Goal: Check status: Check status

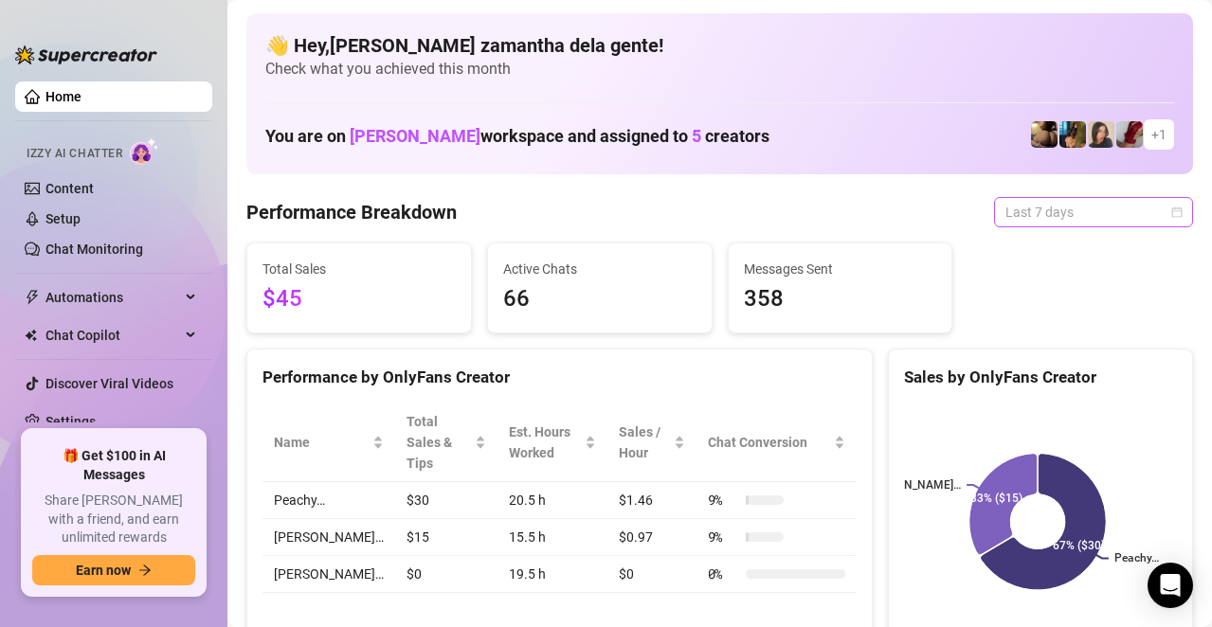
click at [1021, 219] on span "Last 7 days" at bounding box center [1094, 212] width 176 height 28
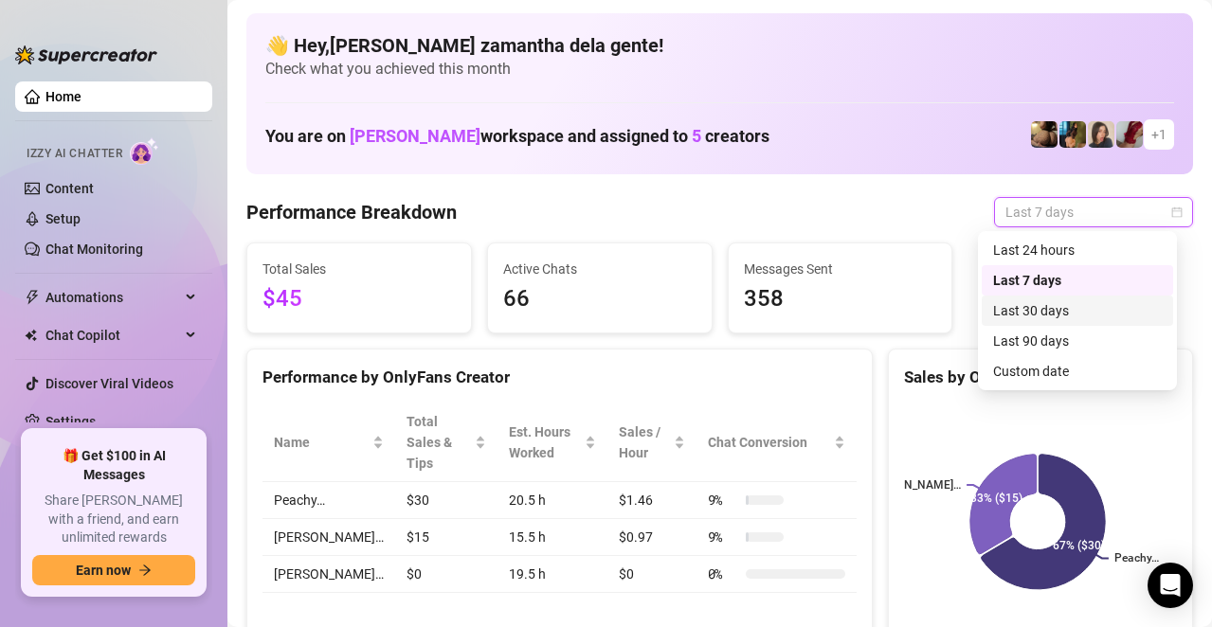
click at [1027, 314] on div "Last 30 days" at bounding box center [1077, 310] width 169 height 21
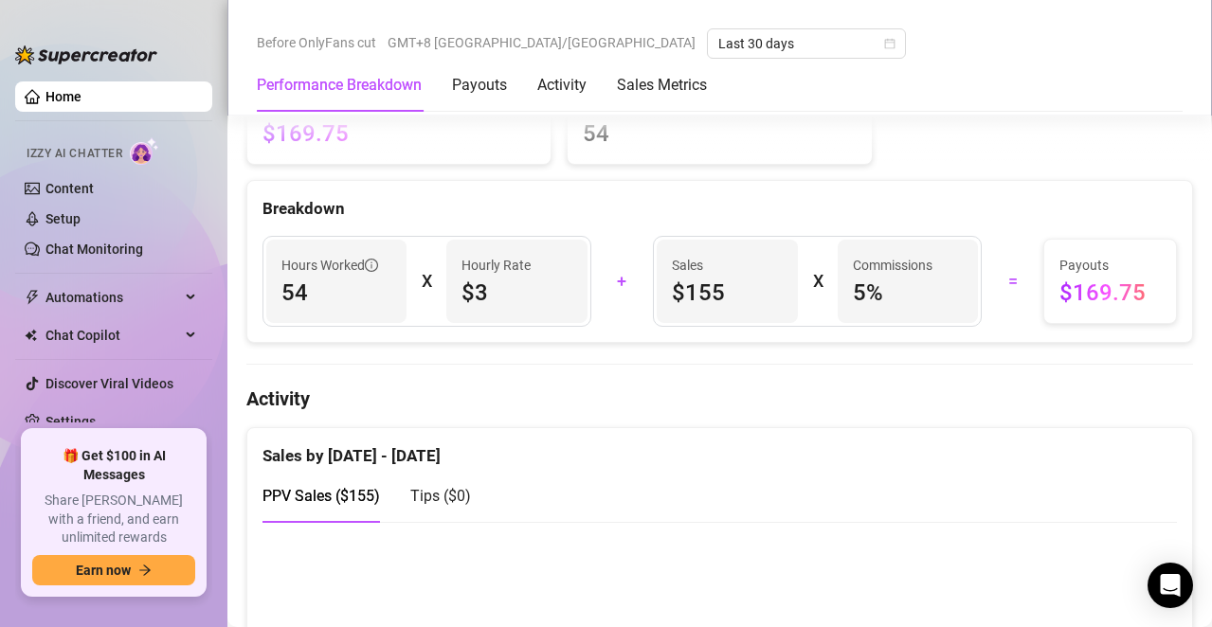
scroll to position [663, 0]
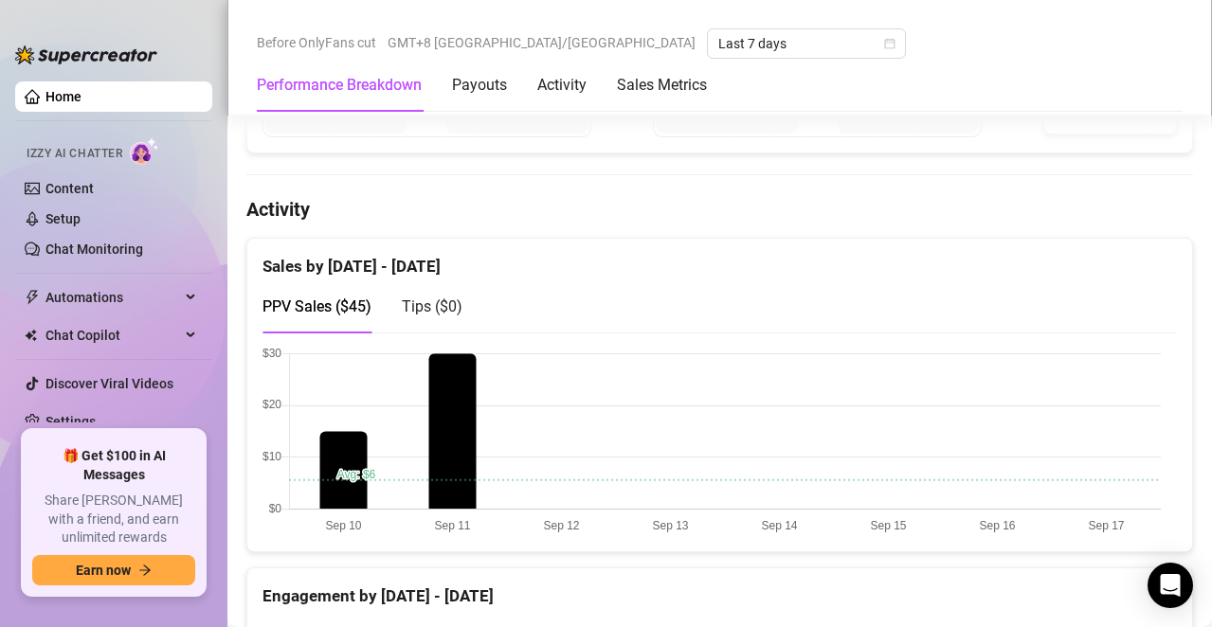
scroll to position [853, 0]
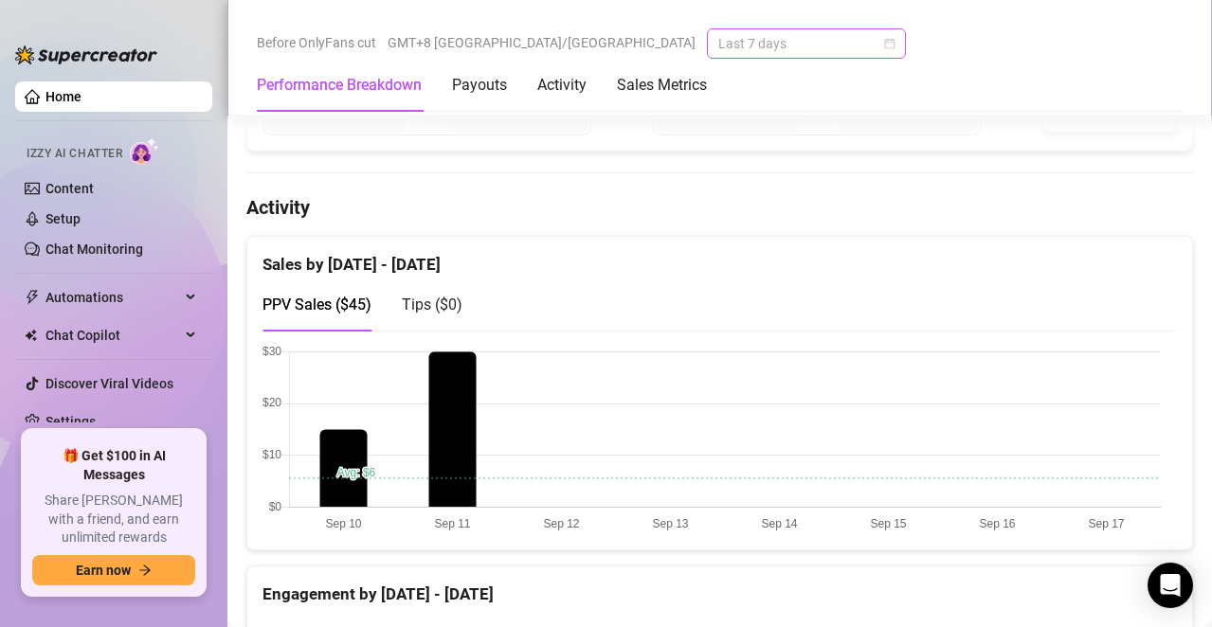
click at [718, 44] on span "Last 7 days" at bounding box center [806, 43] width 176 height 28
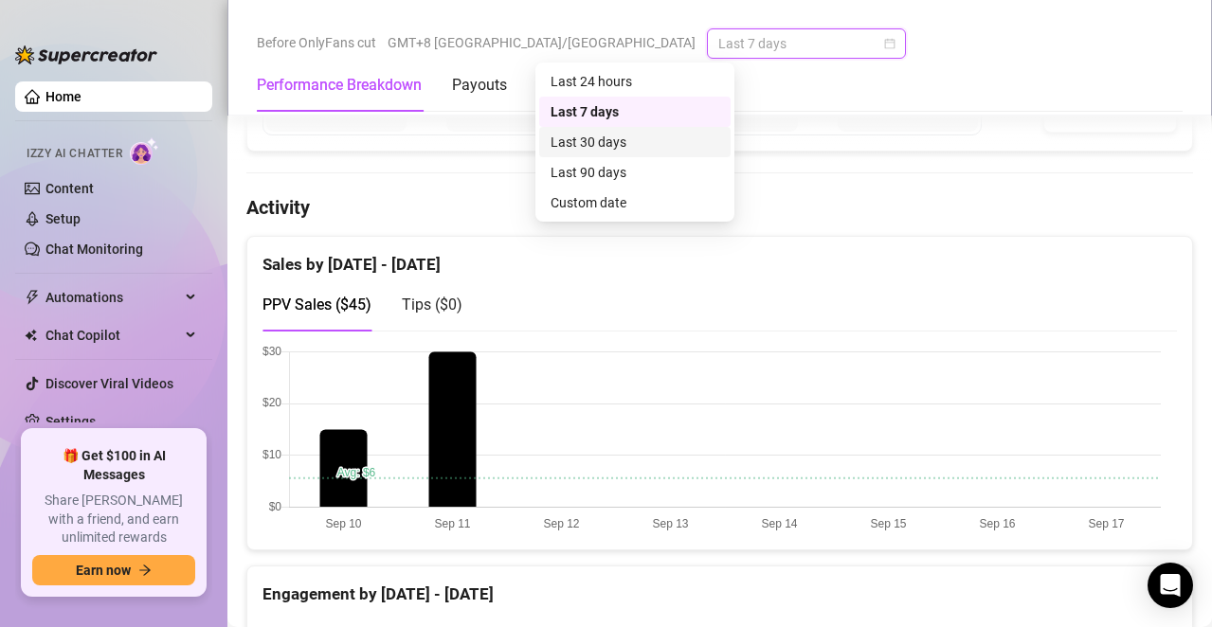
click at [620, 137] on div "Last 30 days" at bounding box center [635, 142] width 169 height 21
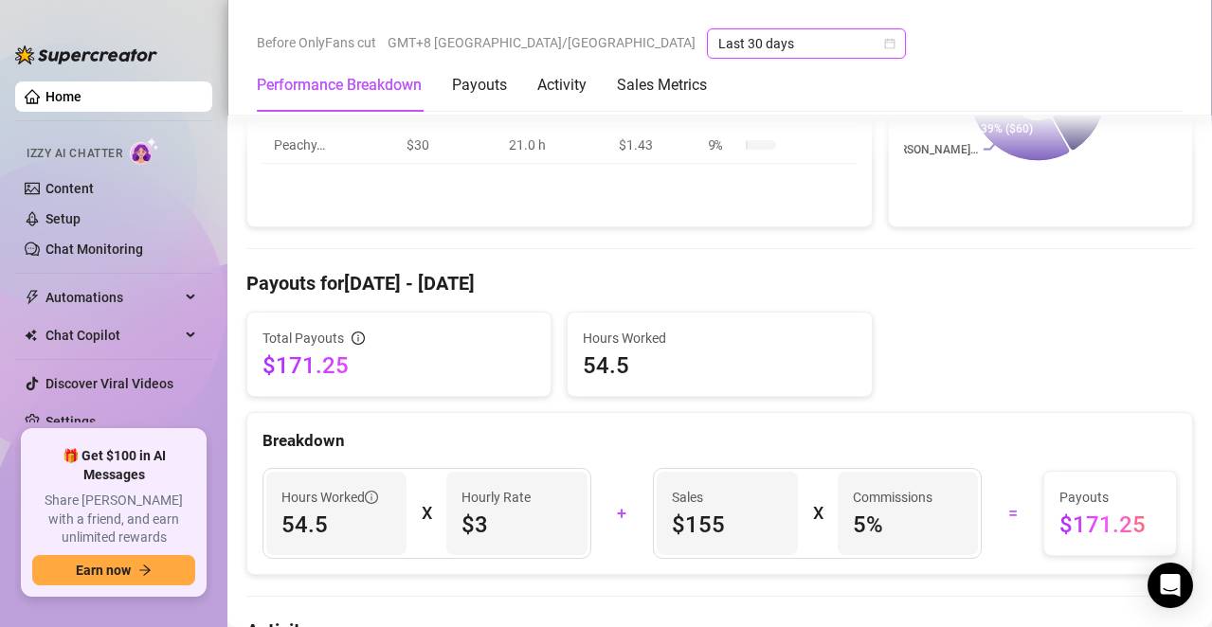
scroll to position [379, 0]
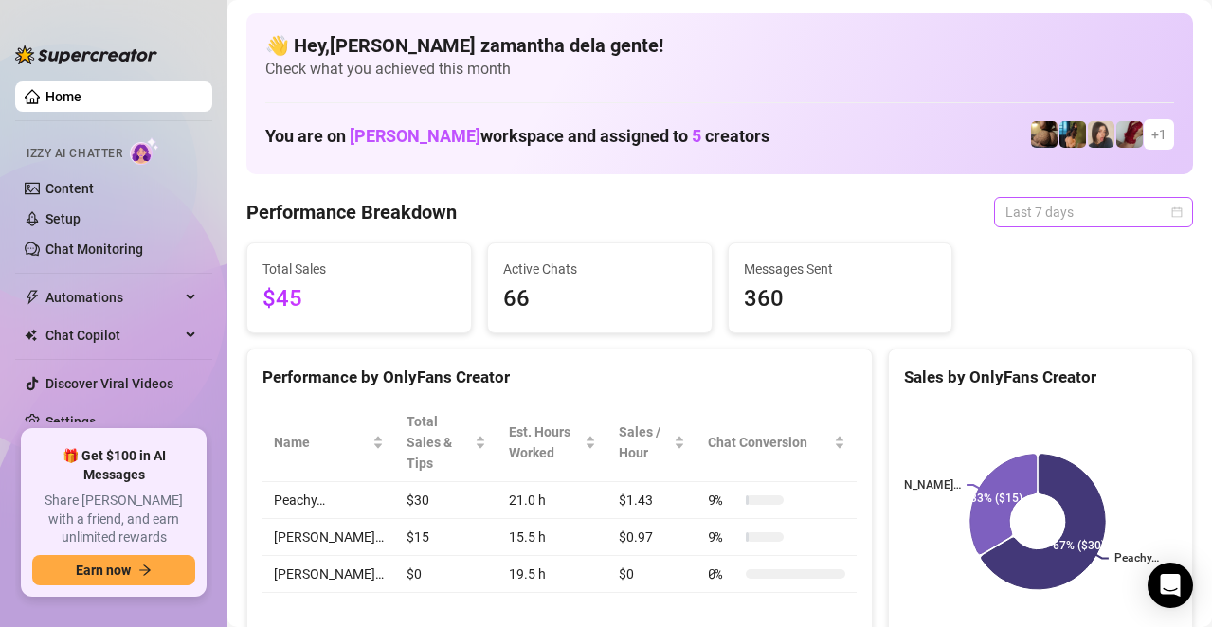
click at [1062, 209] on span "Last 7 days" at bounding box center [1094, 212] width 176 height 28
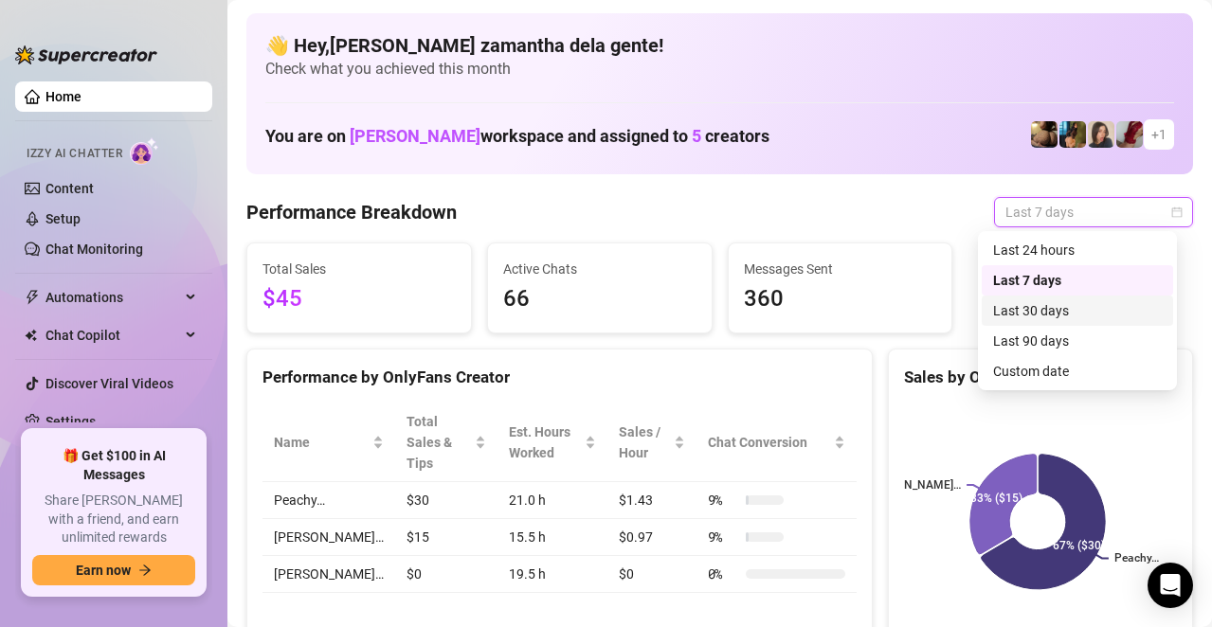
click at [1033, 316] on div "Last 30 days" at bounding box center [1077, 310] width 169 height 21
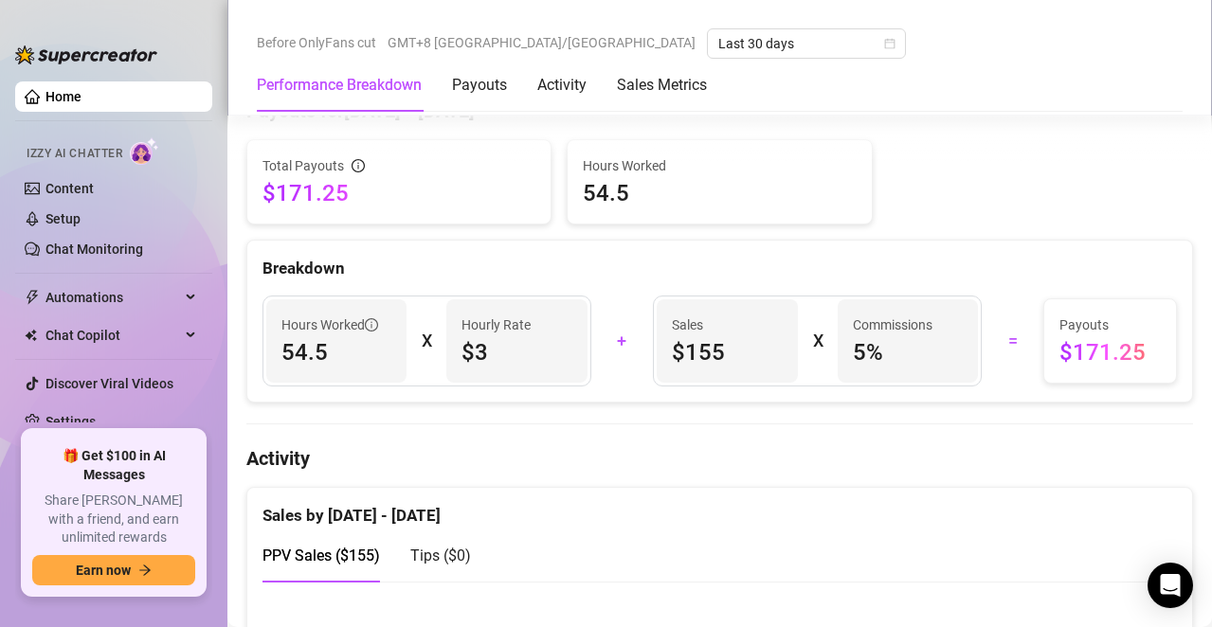
scroll to position [569, 0]
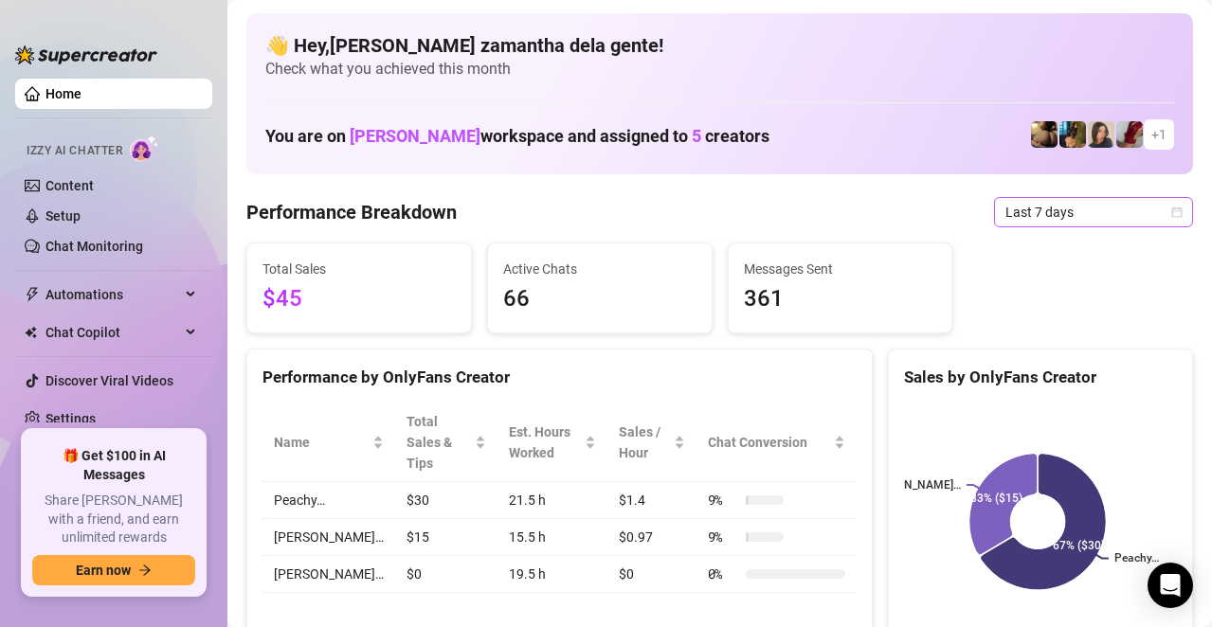
click at [1006, 206] on span "Last 7 days" at bounding box center [1094, 212] width 176 height 28
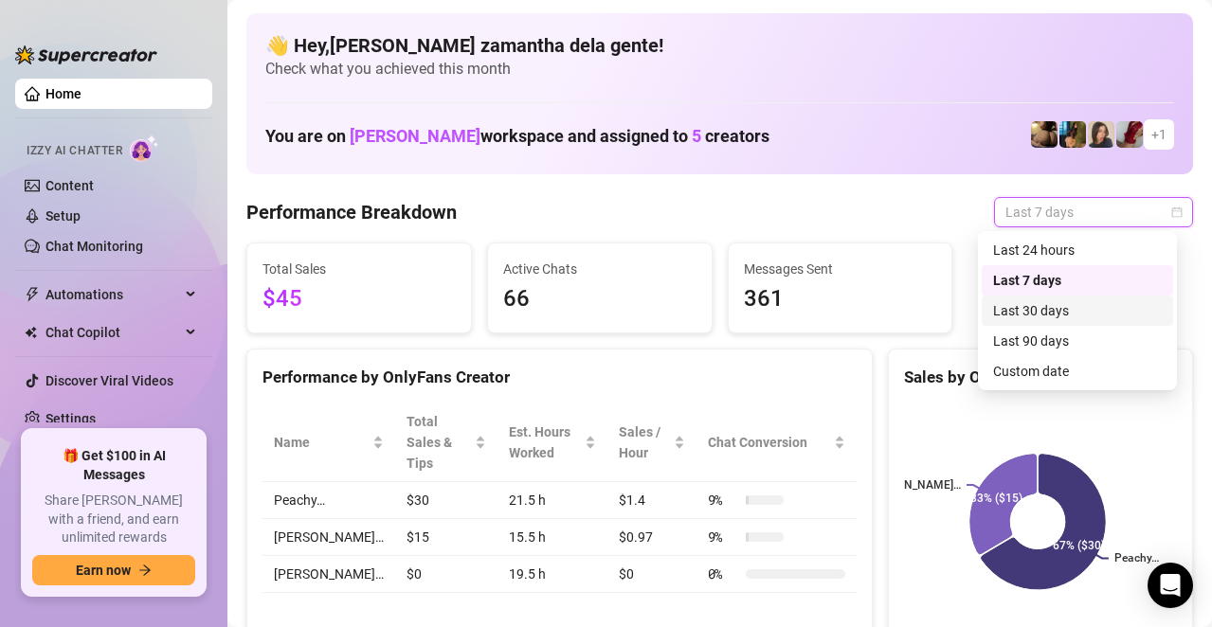
click at [1030, 317] on div "Last 30 days" at bounding box center [1077, 310] width 169 height 21
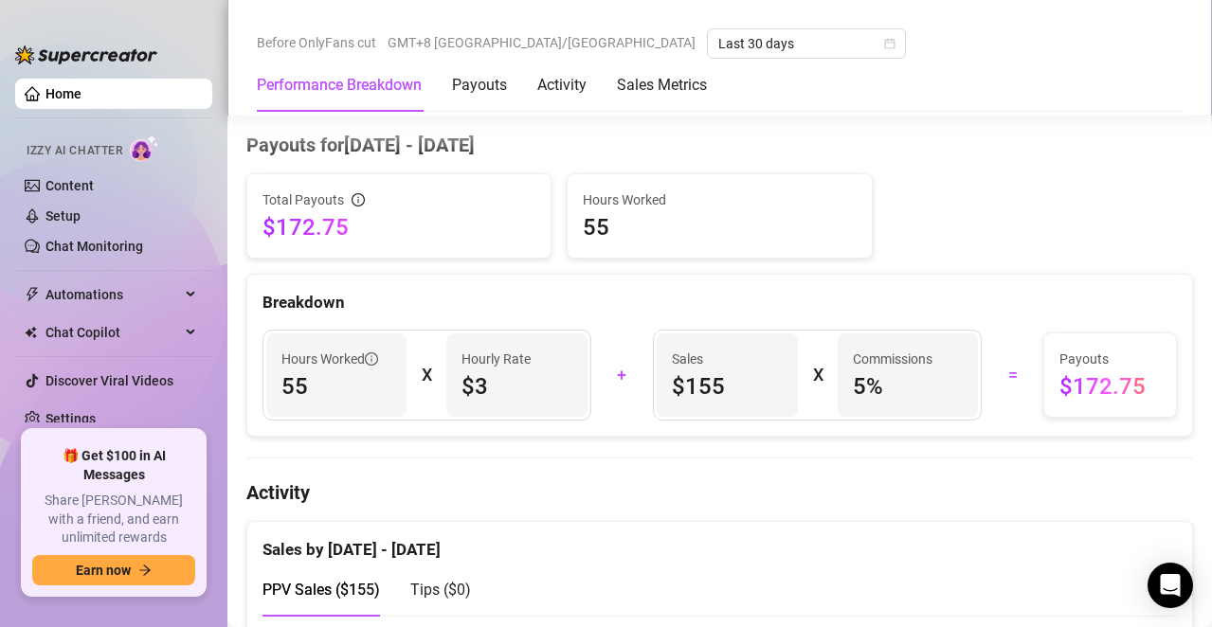
scroll to position [569, 0]
